Goal: Task Accomplishment & Management: Use online tool/utility

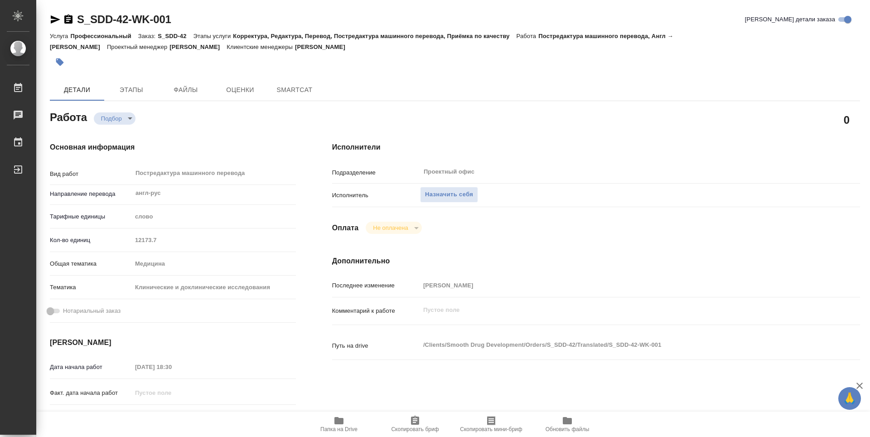
type textarea "x"
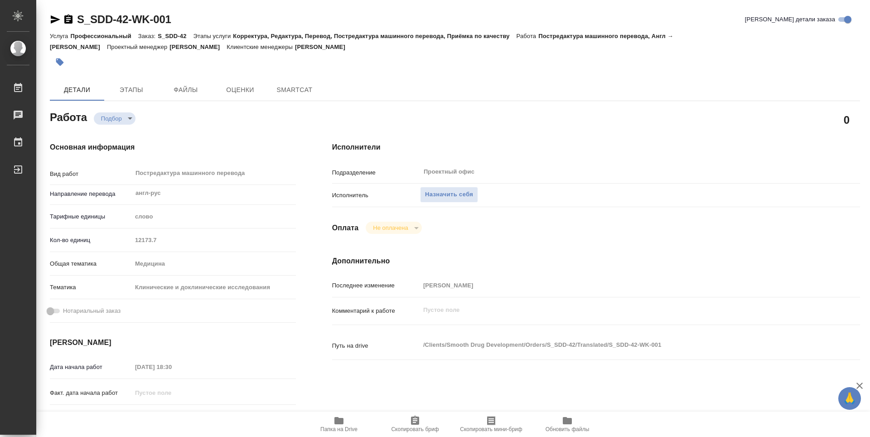
type textarea "x"
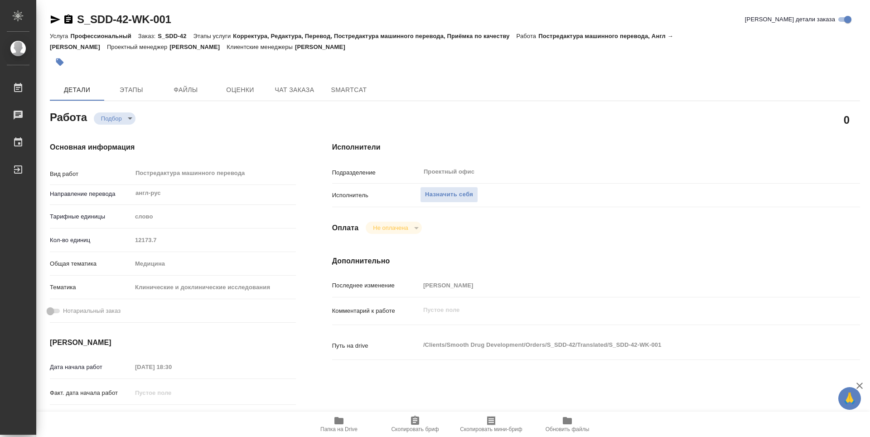
type textarea "x"
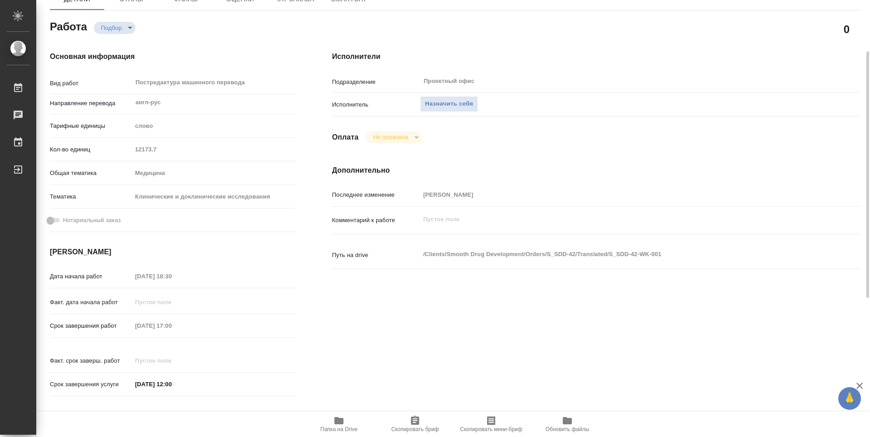
type textarea "x"
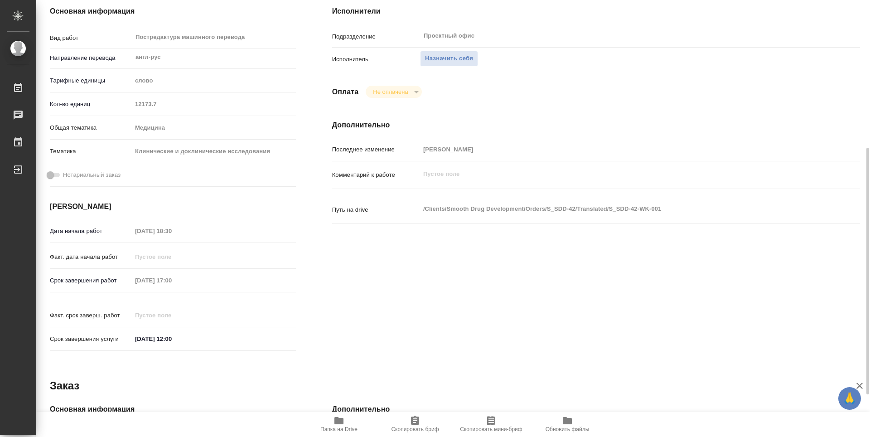
scroll to position [181, 0]
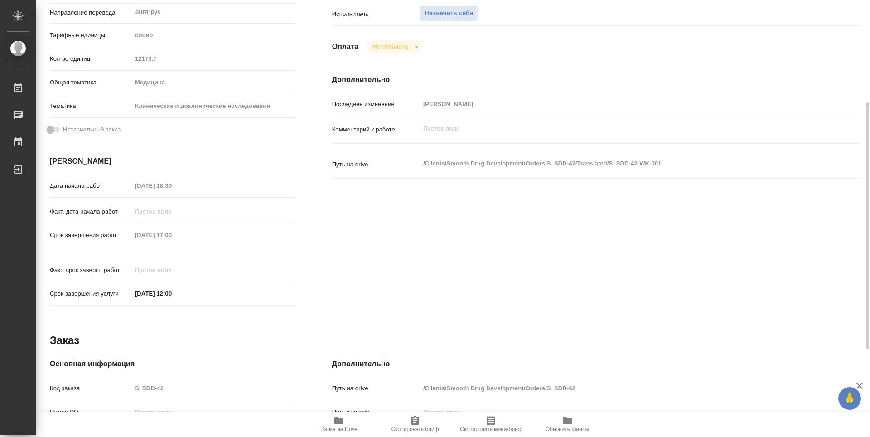
click at [334, 421] on icon "button" at bounding box center [339, 420] width 11 height 11
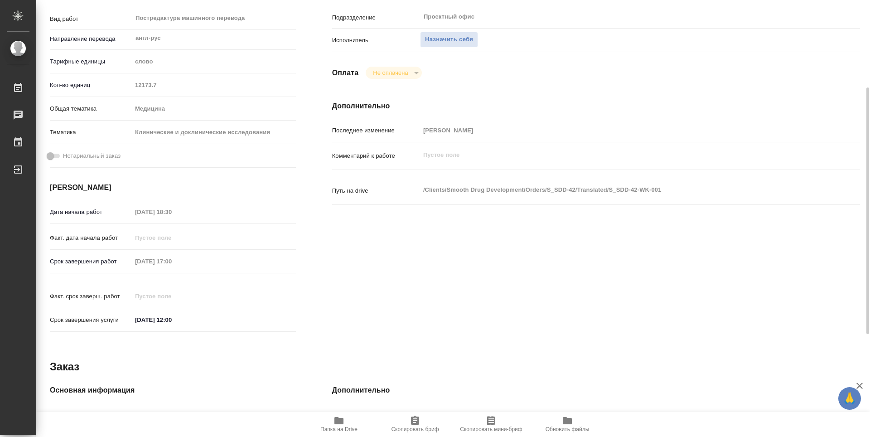
scroll to position [0, 0]
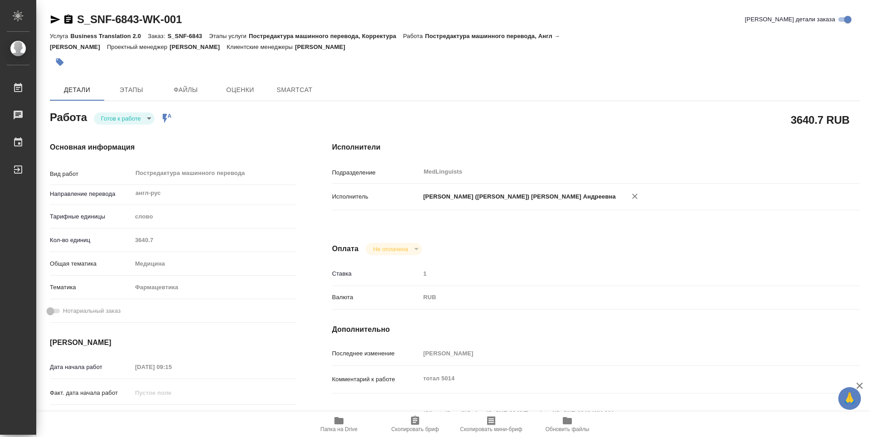
type textarea "x"
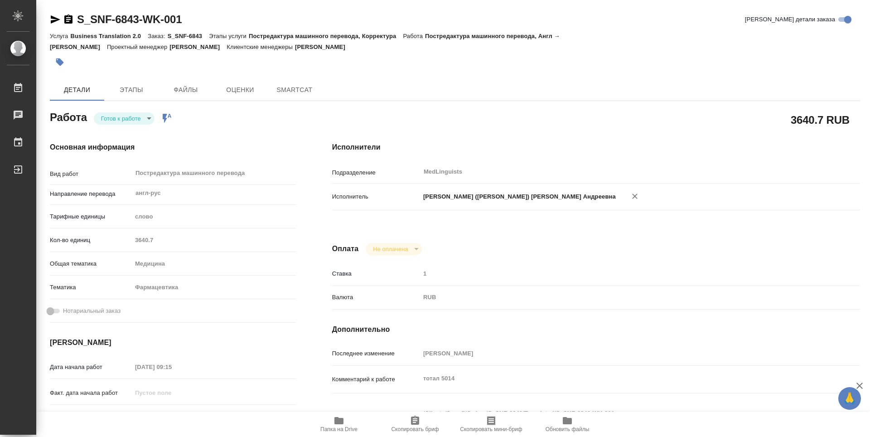
type textarea "x"
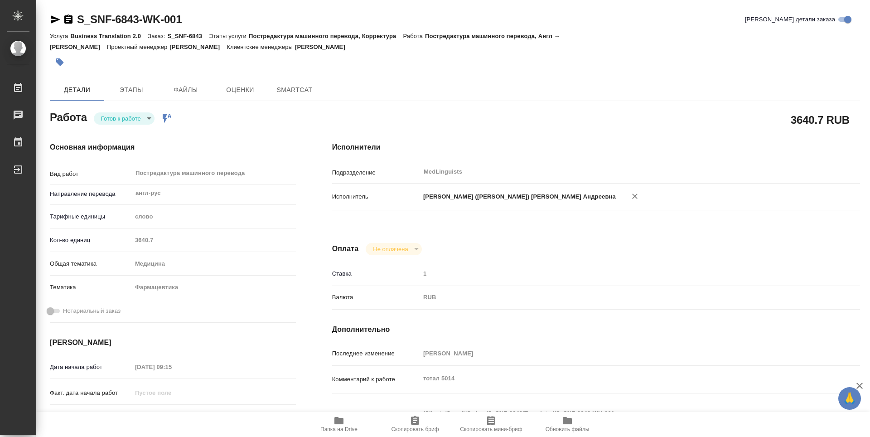
type textarea "x"
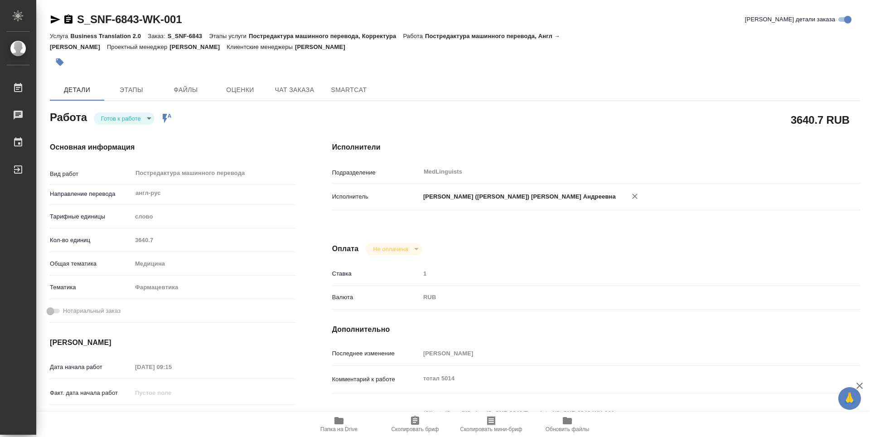
type textarea "x"
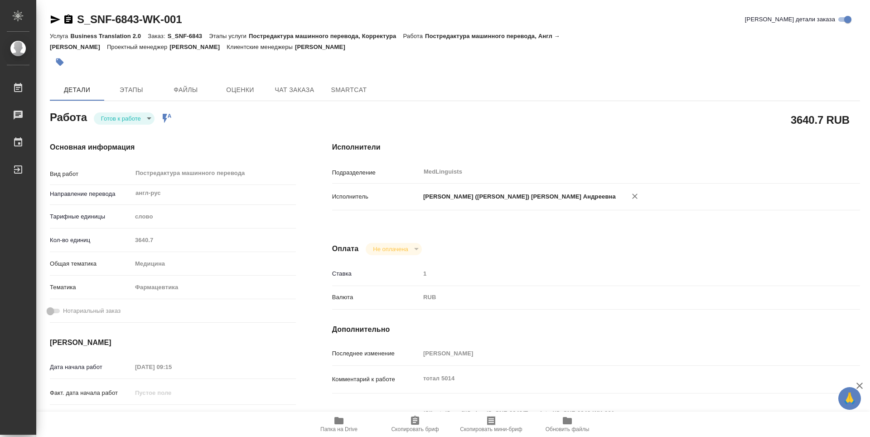
type textarea "x"
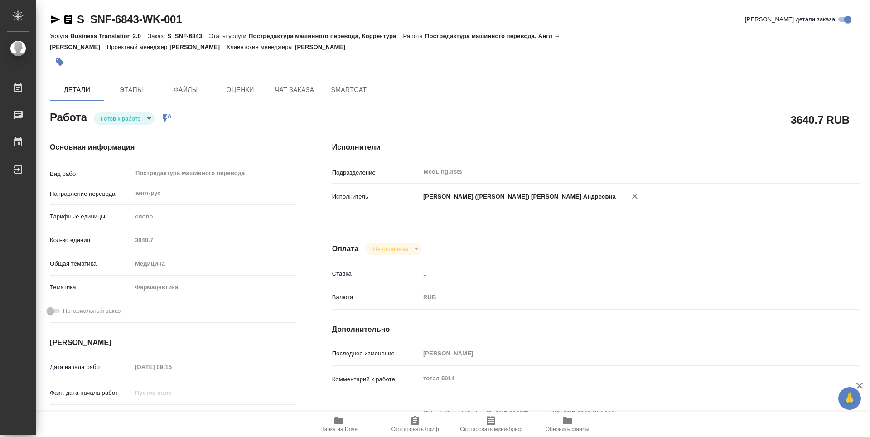
click at [151, 108] on body "🙏 .cls-1 fill:#fff; AWATERA Vasileva Alexandra Работы Чаты График Выйти S_SNF-6…" at bounding box center [435, 218] width 870 height 437
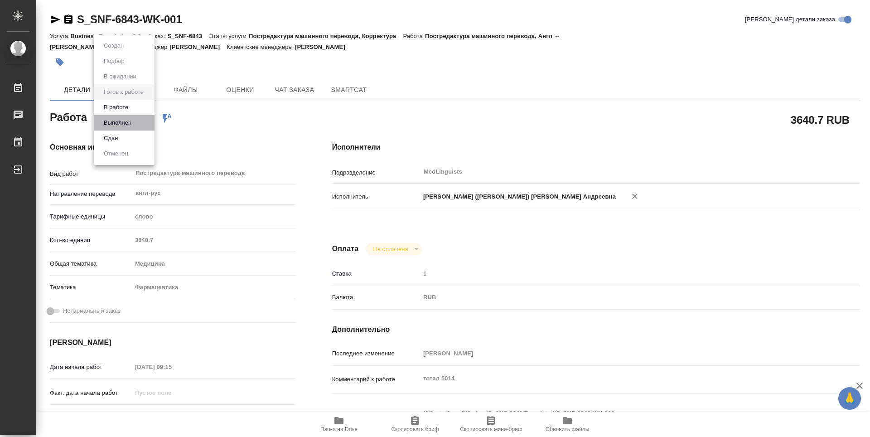
click at [140, 122] on li "Выполнен" at bounding box center [124, 122] width 61 height 15
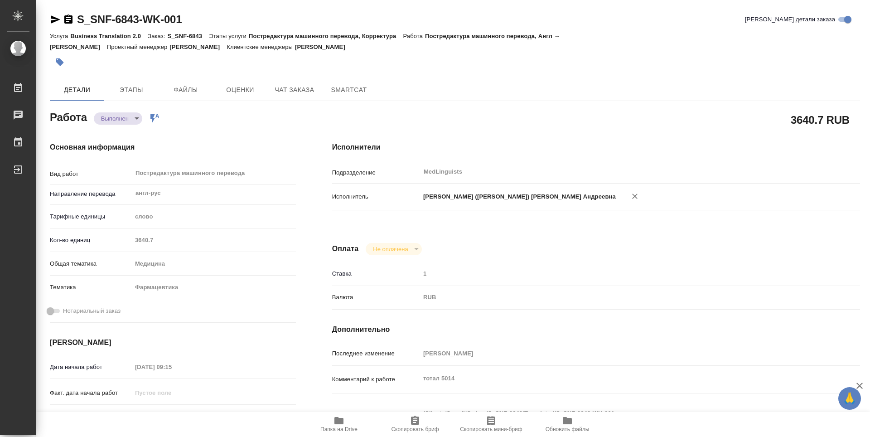
type textarea "x"
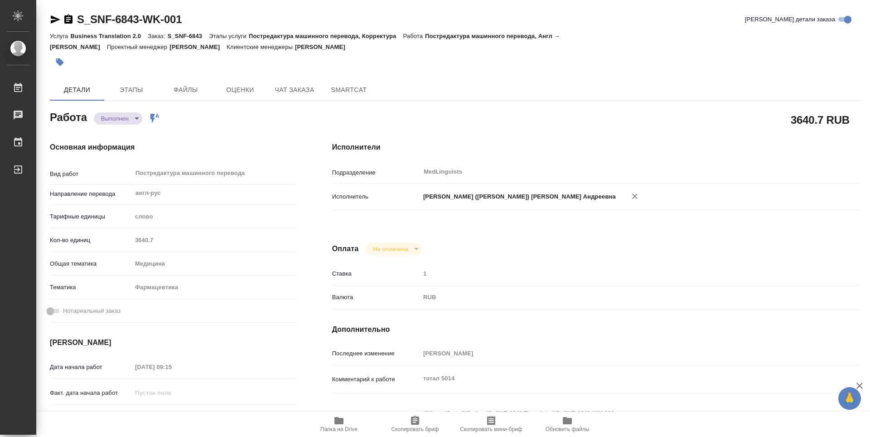
type textarea "x"
